Goal: Download file/media

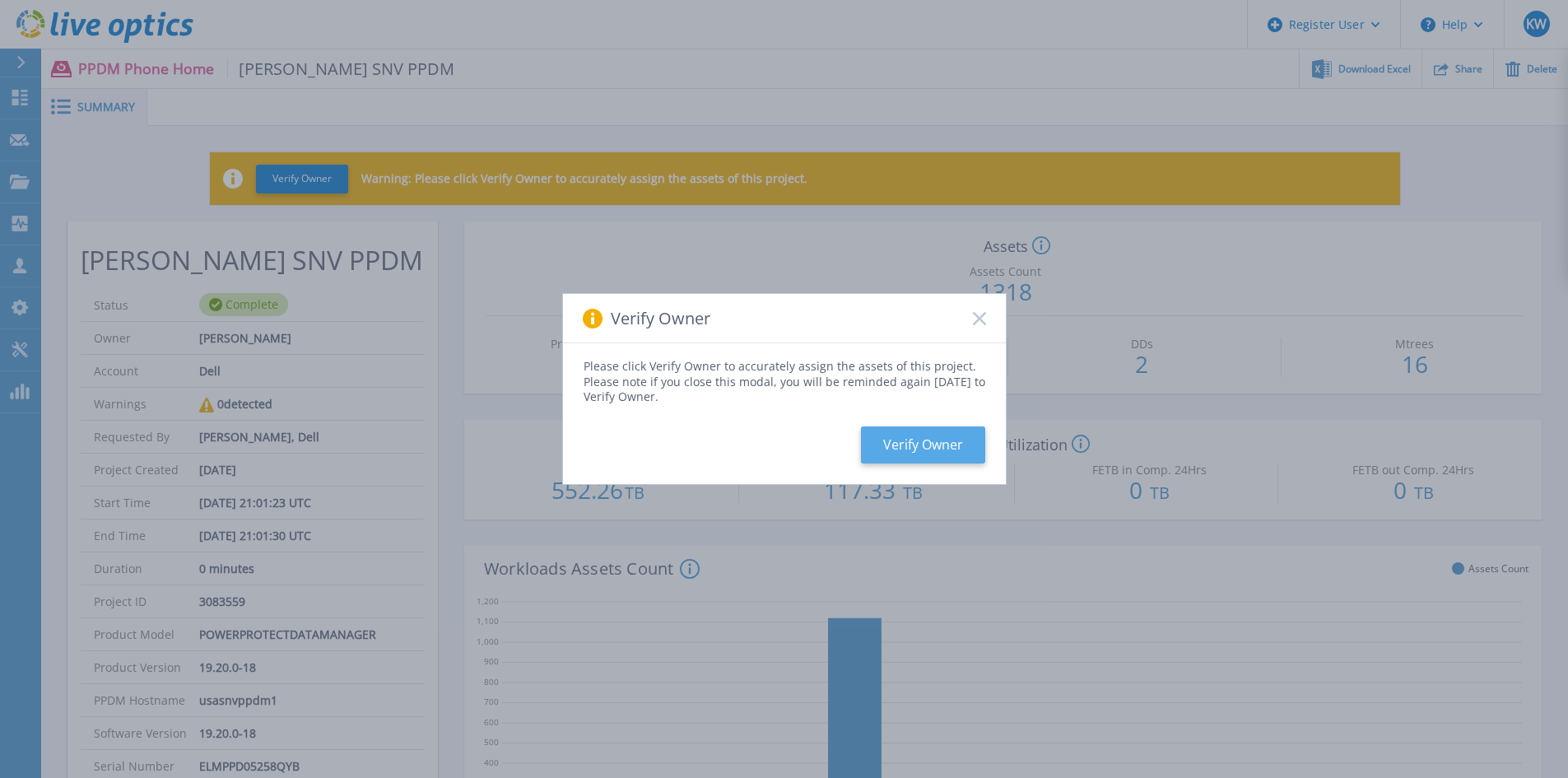
click at [900, 441] on button "Verify Owner" at bounding box center [923, 445] width 124 height 37
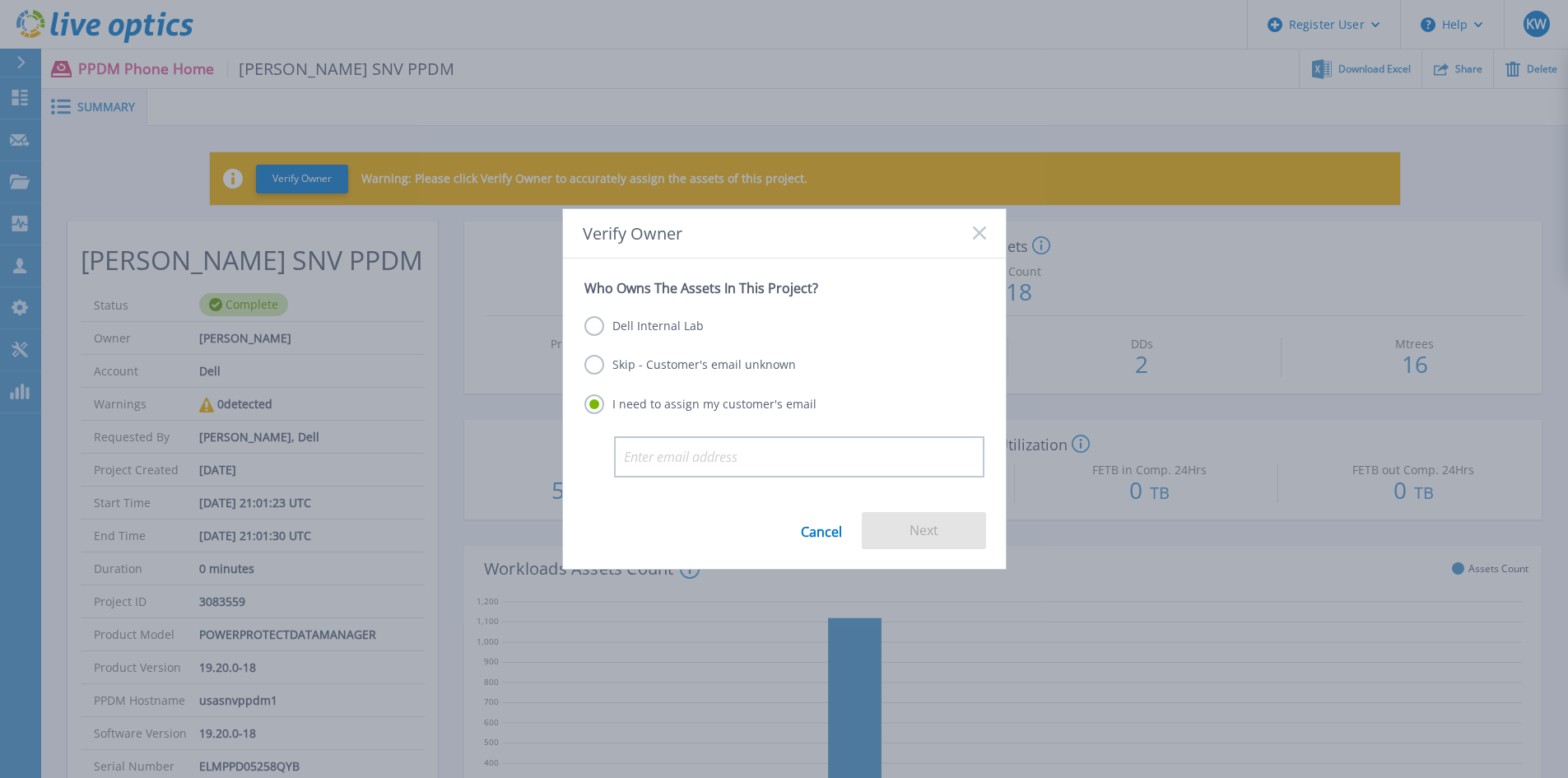
click at [824, 524] on link "Cancel" at bounding box center [821, 530] width 41 height 37
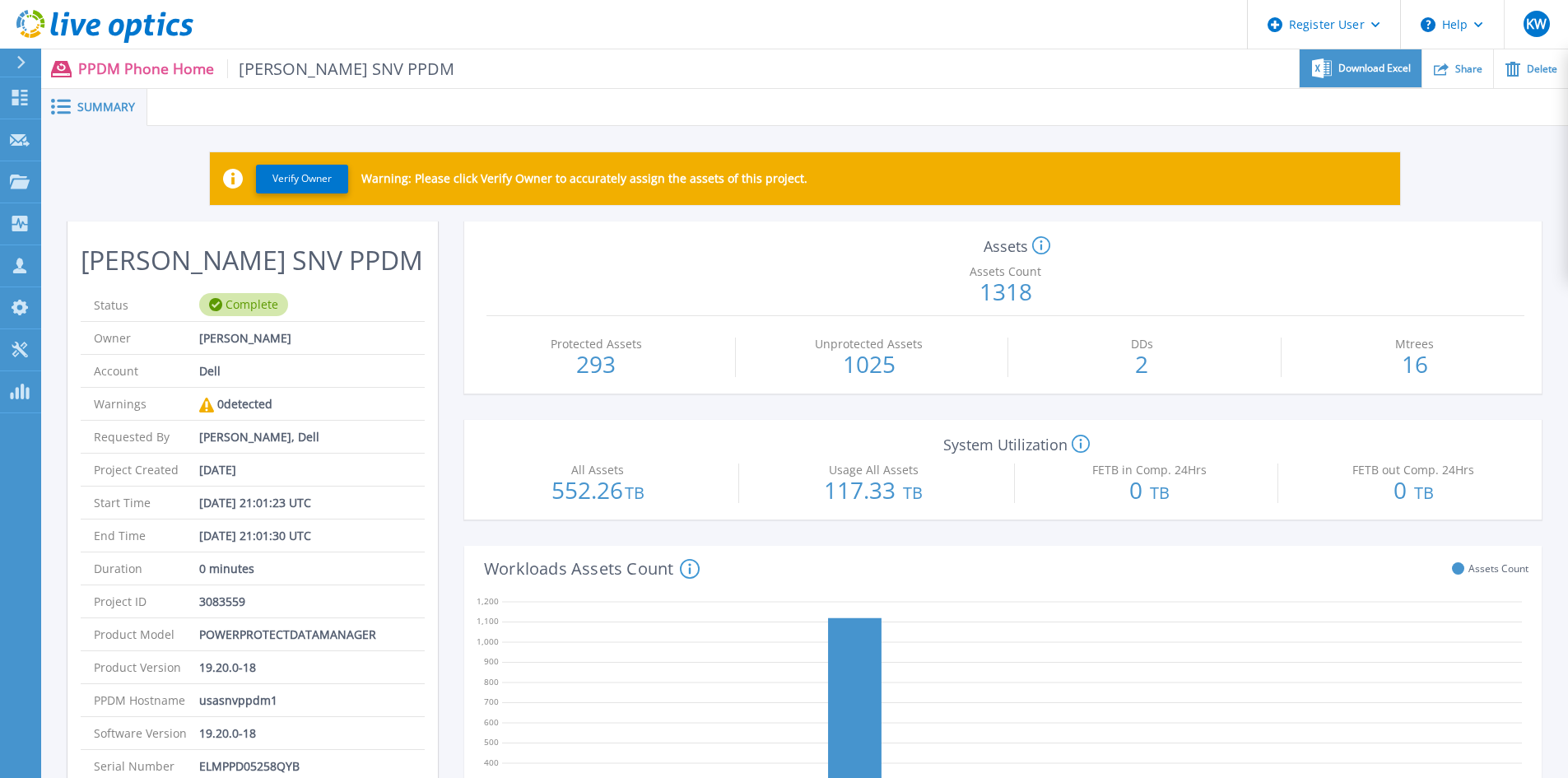
click at [1363, 60] on div "Download Excel" at bounding box center [1360, 69] width 121 height 39
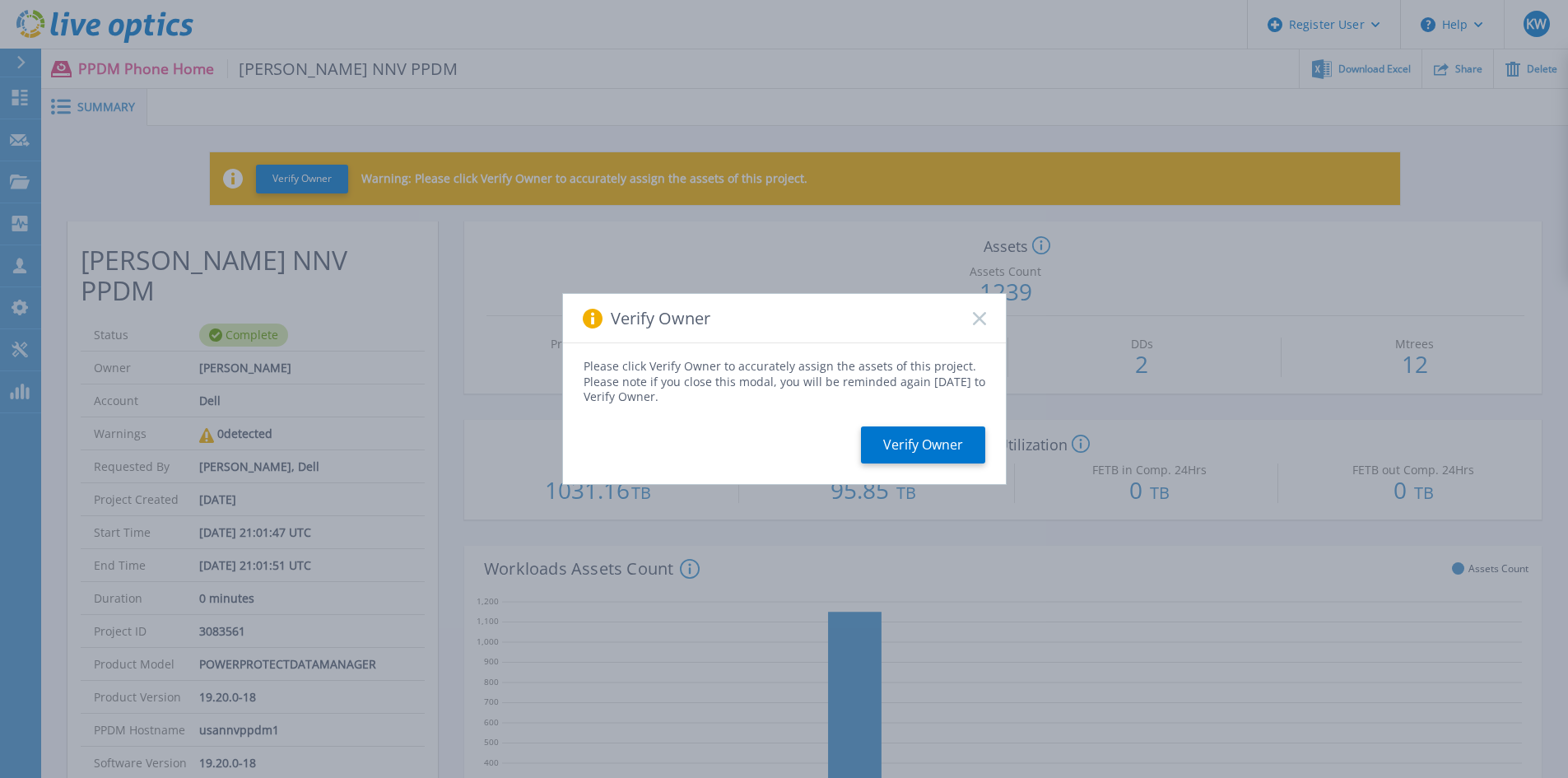
click at [983, 321] on rect at bounding box center [978, 317] width 14 height 14
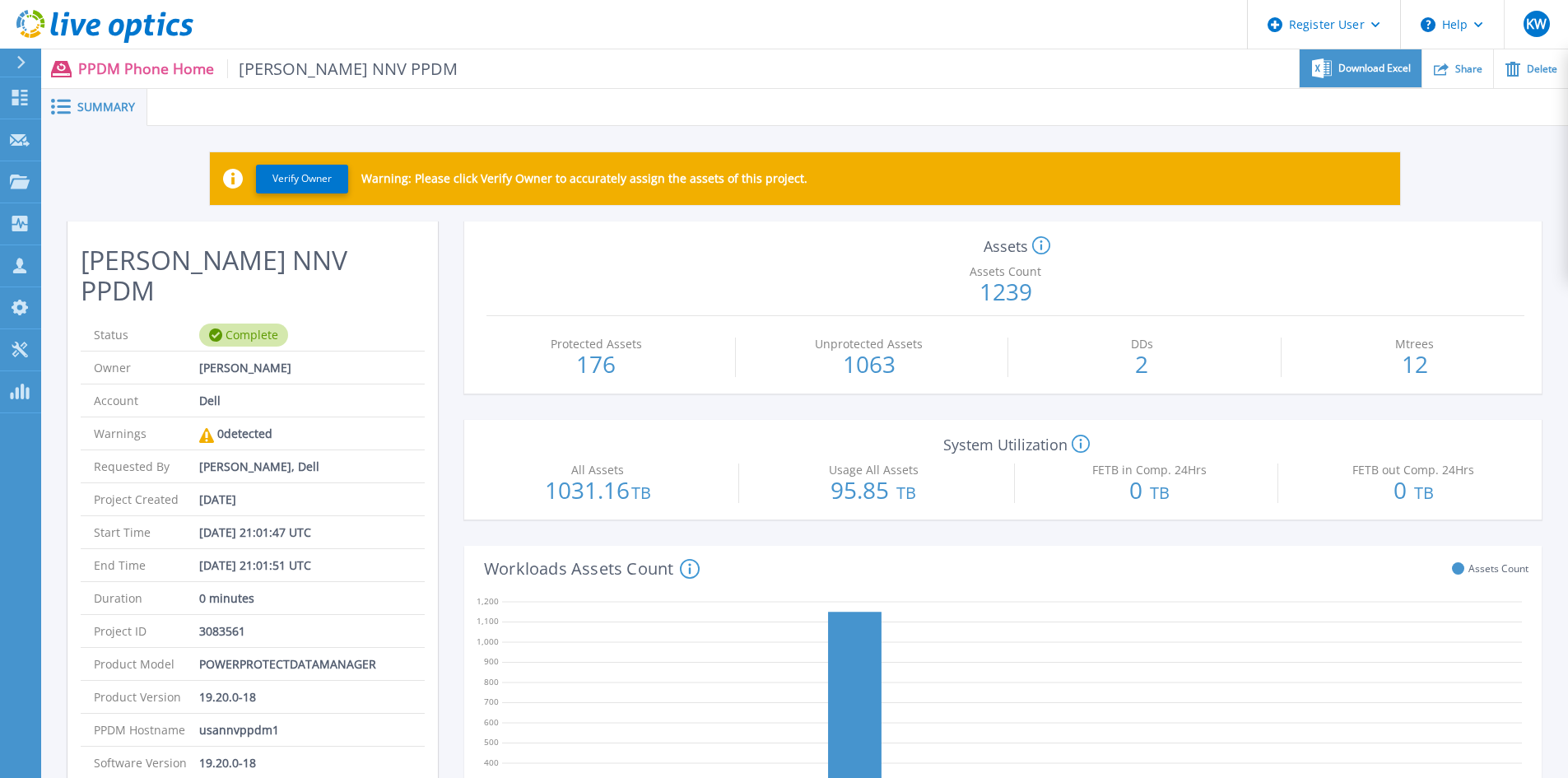
click at [1363, 69] on span "Download Excel" at bounding box center [1375, 69] width 72 height 10
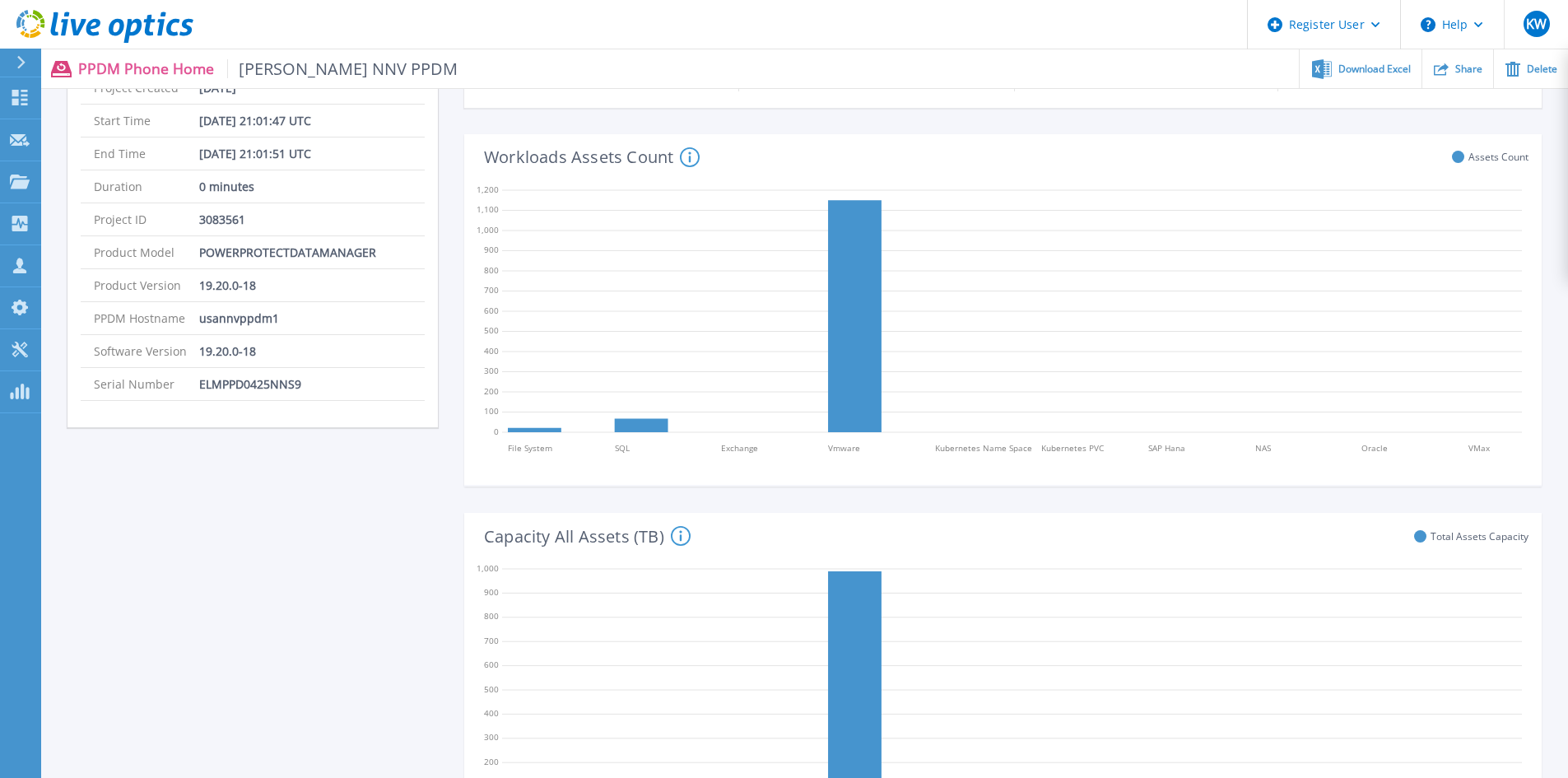
scroll to position [940, 0]
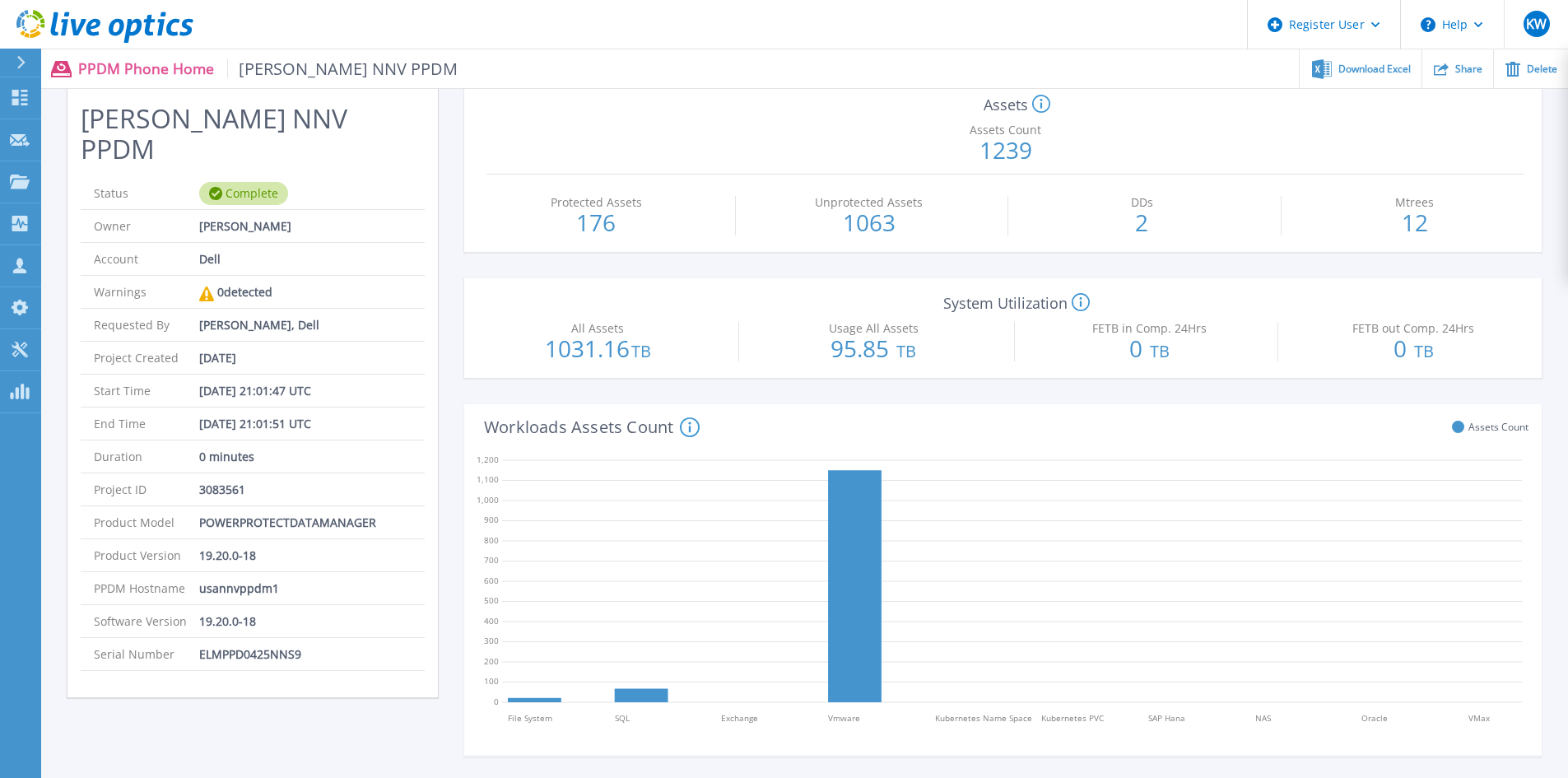
scroll to position [165, 0]
